Goal: Transaction & Acquisition: Purchase product/service

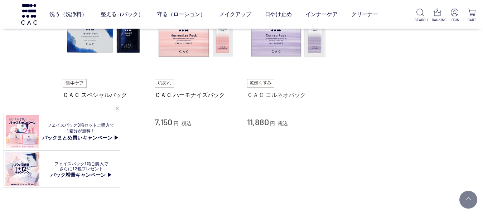
scroll to position [258, 0]
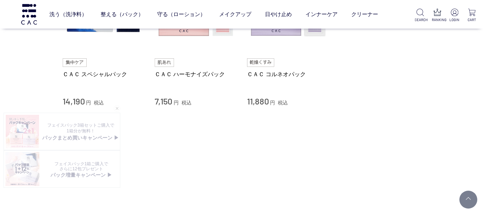
click at [80, 68] on div "ＣＡＣ スペシャルパック 14,190 円 税込" at bounding box center [104, 82] width 82 height 49
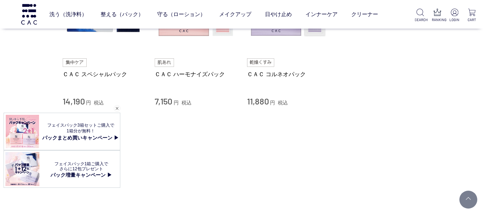
scroll to position [206, 0]
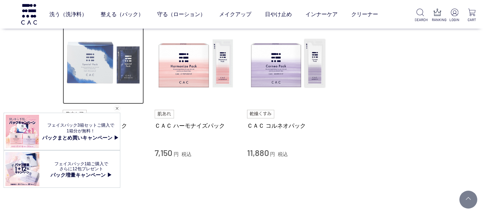
click at [95, 69] on img at bounding box center [104, 64] width 82 height 82
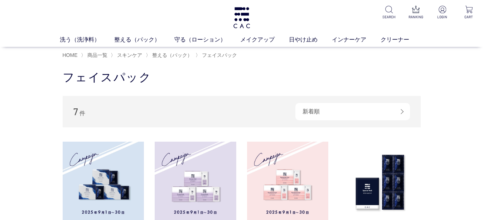
scroll to position [52, 0]
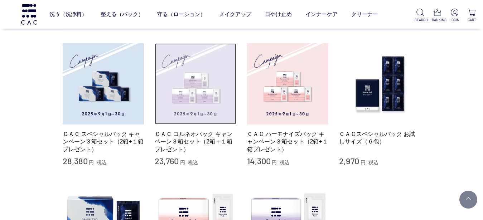
click at [208, 109] on img at bounding box center [196, 84] width 82 height 82
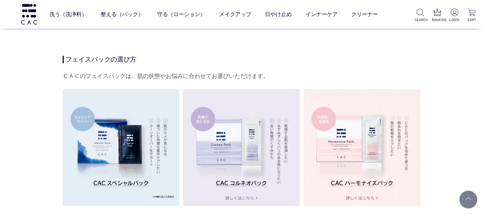
scroll to position [1340, 0]
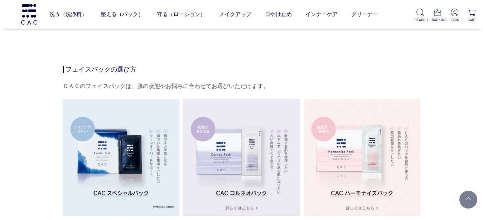
click at [133, 174] on img at bounding box center [121, 157] width 117 height 117
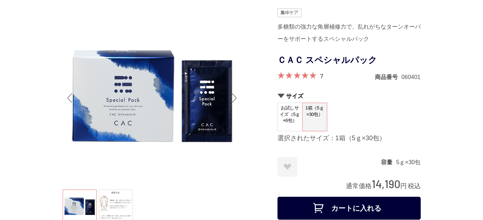
scroll to position [0, 0]
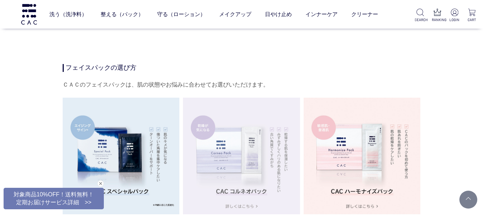
scroll to position [1237, 0]
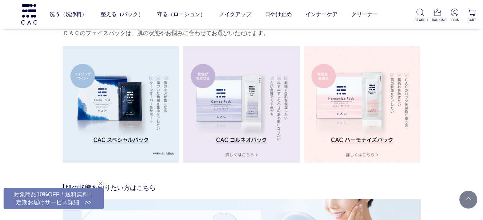
click at [148, 120] on img at bounding box center [121, 104] width 117 height 117
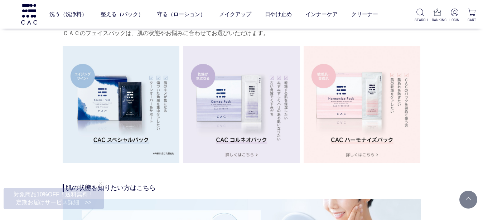
click at [125, 110] on img at bounding box center [121, 104] width 117 height 117
